Goal: Transaction & Acquisition: Subscribe to service/newsletter

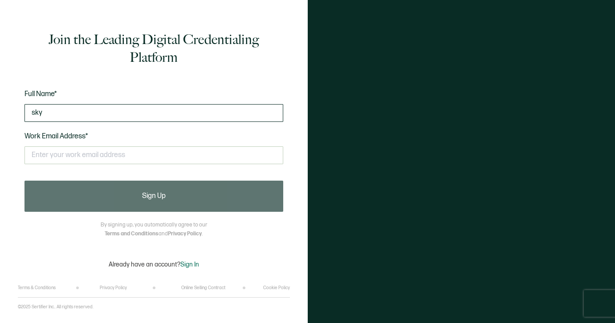
type input "sky"
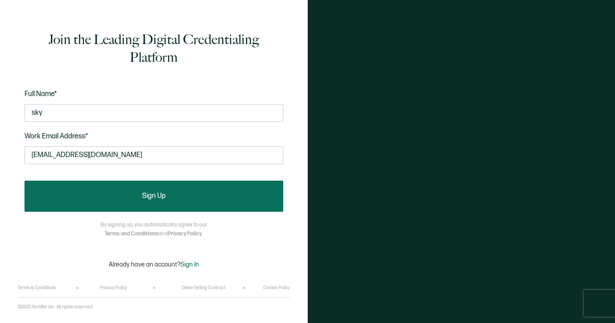
type input "[EMAIL_ADDRESS][DOMAIN_NAME]"
click at [149, 187] on button "Sign Up" at bounding box center [153, 196] width 259 height 31
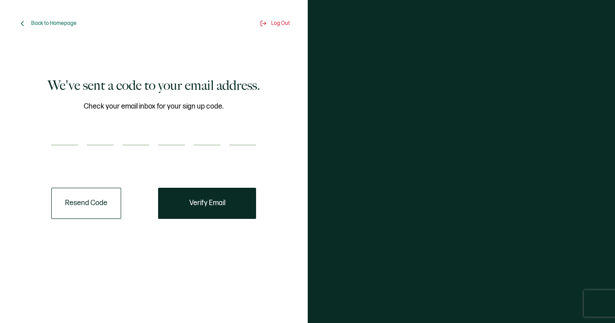
click at [61, 143] on input "number" at bounding box center [64, 137] width 27 height 18
type input "6"
type input "2"
type input "7"
type input "4"
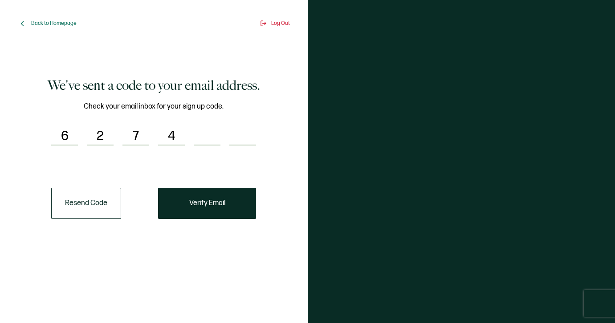
type input "2"
type input "0"
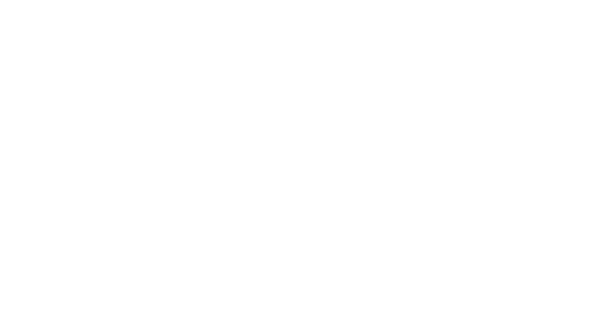
click at [226, 203] on div at bounding box center [307, 161] width 615 height 323
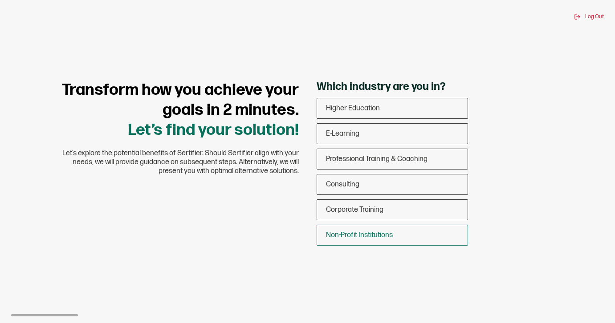
click at [335, 236] on span "Non-Profit Institutions" at bounding box center [359, 235] width 67 height 8
click at [0, 0] on input "Non-Profit Institutions" at bounding box center [0, 0] width 0 height 0
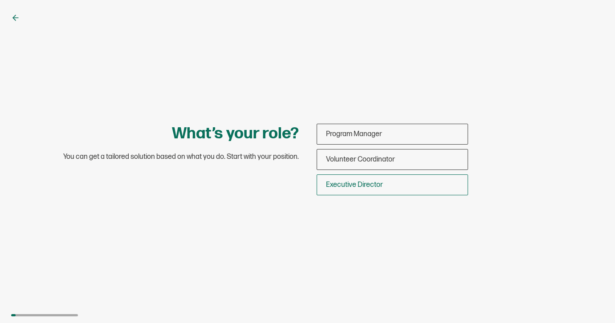
click at [368, 183] on span "Executive Director" at bounding box center [354, 185] width 57 height 8
click at [0, 0] on input "Executive Director" at bounding box center [0, 0] width 0 height 0
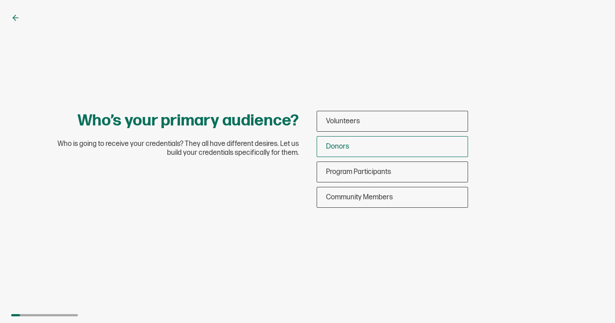
click at [367, 142] on div "Donors" at bounding box center [392, 146] width 150 height 21
click at [0, 0] on input "Donors" at bounding box center [0, 0] width 0 height 0
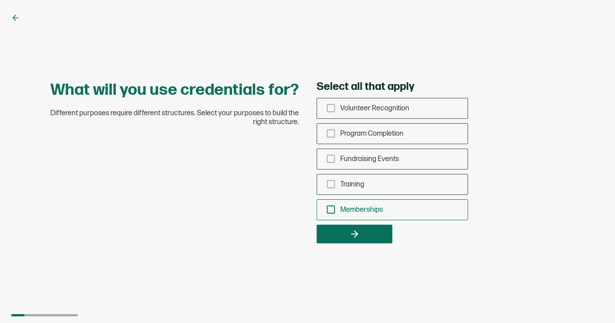
click at [328, 209] on icon "checkbox-group" at bounding box center [331, 210] width 10 height 10
click at [0, 0] on input "Memberships" at bounding box center [0, 0] width 0 height 0
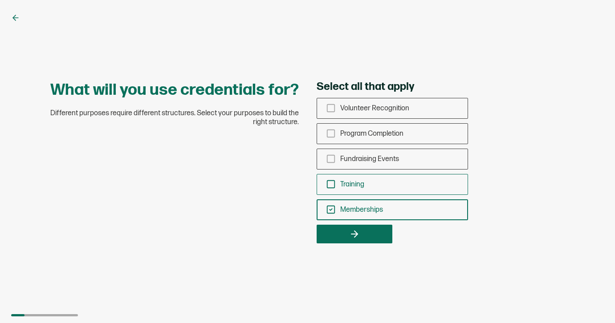
click at [331, 184] on icon "checkbox-group" at bounding box center [331, 184] width 10 height 10
click at [0, 0] on input "Training" at bounding box center [0, 0] width 0 height 0
click at [330, 158] on icon "checkbox-group" at bounding box center [331, 159] width 10 height 10
click at [0, 0] on input "Fundraising Events" at bounding box center [0, 0] width 0 height 0
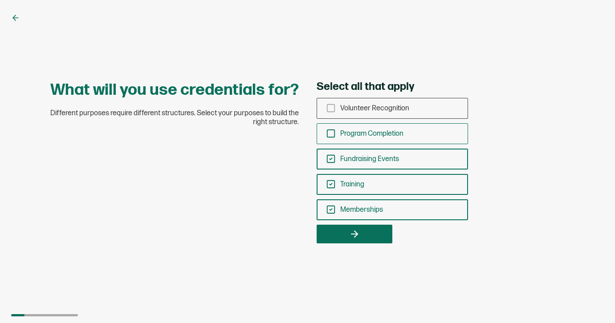
click at [328, 134] on icon "checkbox-group" at bounding box center [331, 134] width 10 height 10
click at [0, 0] on input "Program Completion" at bounding box center [0, 0] width 0 height 0
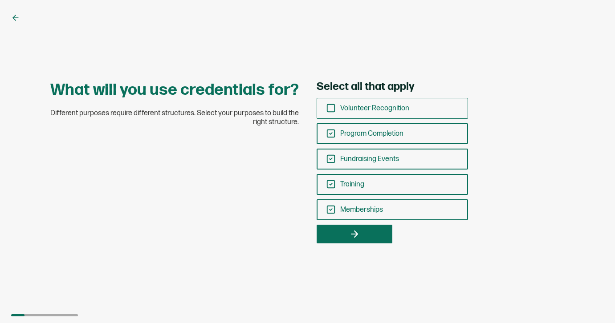
click at [328, 108] on icon "checkbox-group" at bounding box center [331, 108] width 10 height 10
click at [0, 0] on input "Volunteer Recognition" at bounding box center [0, 0] width 0 height 0
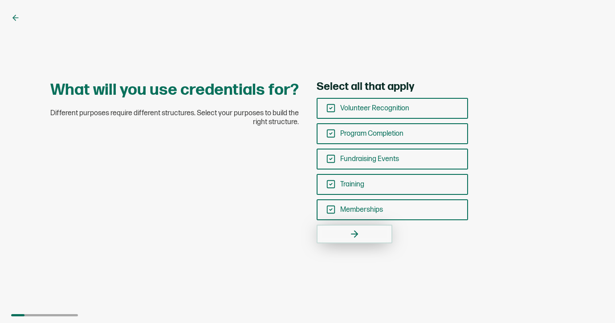
click at [355, 231] on icon "button" at bounding box center [355, 234] width 3 height 6
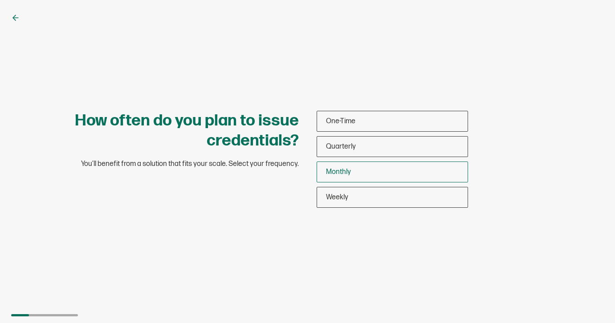
click at [359, 169] on div "Monthly" at bounding box center [392, 172] width 150 height 21
click at [0, 0] on input "Monthly" at bounding box center [0, 0] width 0 height 0
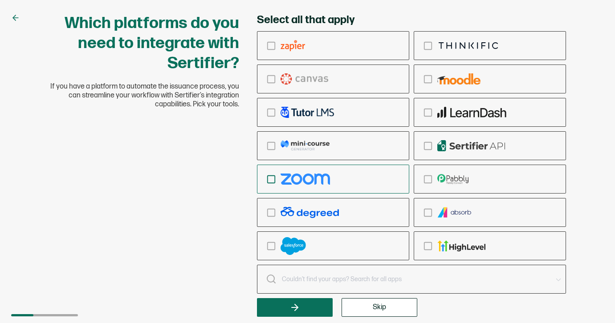
click at [352, 178] on div "checkbox-group" at bounding box center [332, 179] width 151 height 21
click at [0, 0] on input "checkbox-group" at bounding box center [0, 0] width 0 height 0
click at [375, 308] on span "Skip" at bounding box center [378, 307] width 13 height 7
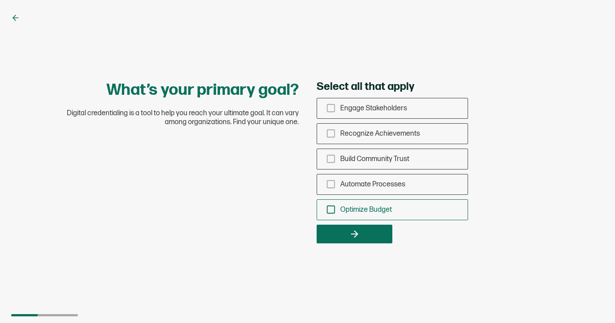
click at [331, 207] on icon "checkbox-group" at bounding box center [331, 210] width 10 height 10
click at [0, 0] on input "Optimize Budget" at bounding box center [0, 0] width 0 height 0
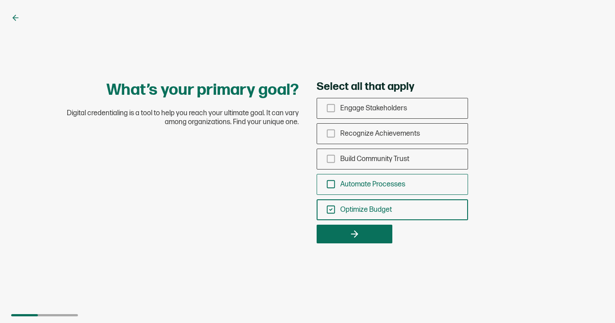
click at [329, 182] on icon "checkbox-group" at bounding box center [331, 184] width 10 height 10
click at [0, 0] on input "Automate Processes" at bounding box center [0, 0] width 0 height 0
click at [327, 158] on rect "checkbox-group" at bounding box center [331, 159] width 8 height 8
click at [0, 0] on input "Build Community Trust" at bounding box center [0, 0] width 0 height 0
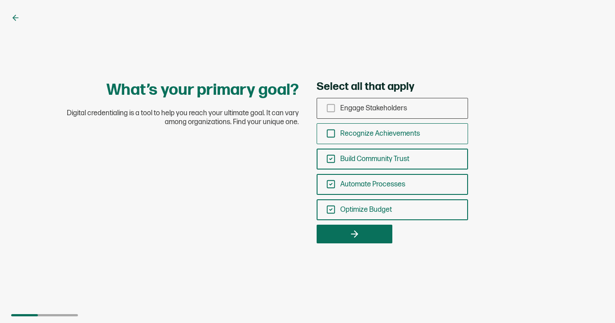
click at [327, 135] on rect "checkbox-group" at bounding box center [331, 134] width 8 height 8
click at [0, 0] on input "Recognize Achievements" at bounding box center [0, 0] width 0 height 0
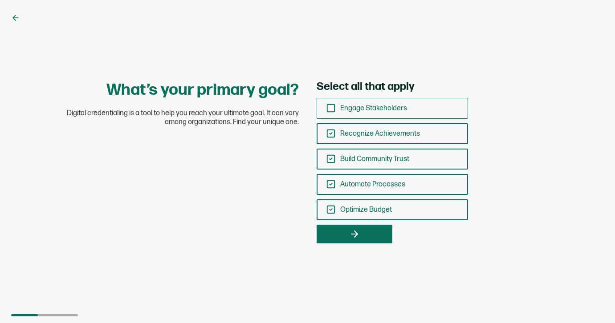
click at [328, 103] on icon "checkbox-group" at bounding box center [331, 108] width 10 height 10
click at [0, 0] on input "Engage Stakeholders" at bounding box center [0, 0] width 0 height 0
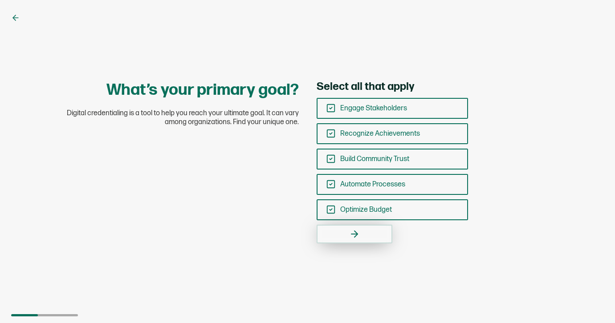
click at [359, 229] on icon "button" at bounding box center [354, 234] width 11 height 11
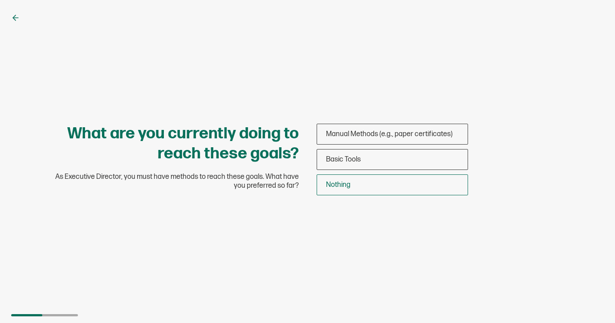
click at [350, 192] on div "Nothing" at bounding box center [392, 184] width 150 height 21
click at [0, 0] on input "Nothing" at bounding box center [0, 0] width 0 height 0
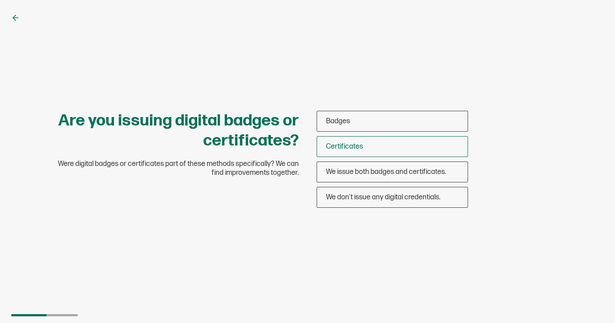
click at [353, 144] on span "Certificates" at bounding box center [344, 146] width 37 height 8
click at [0, 0] on input "Certificates" at bounding box center [0, 0] width 0 height 0
